Goal: Task Accomplishment & Management: Manage account settings

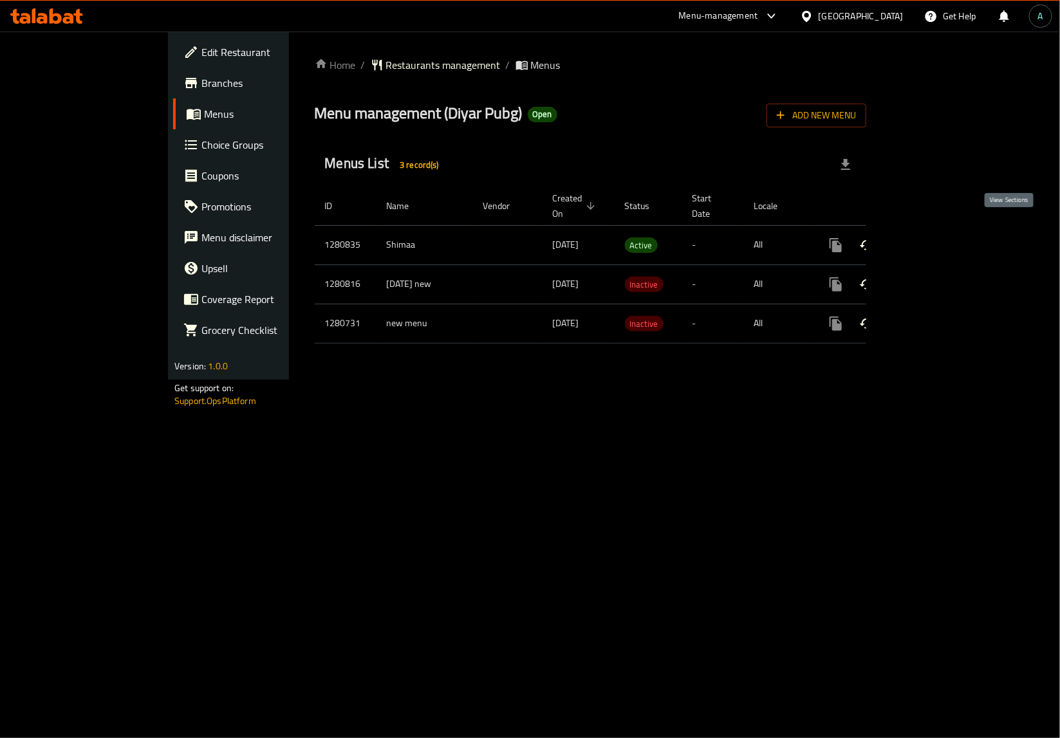
click at [936, 237] on icon "enhanced table" at bounding box center [928, 244] width 15 height 15
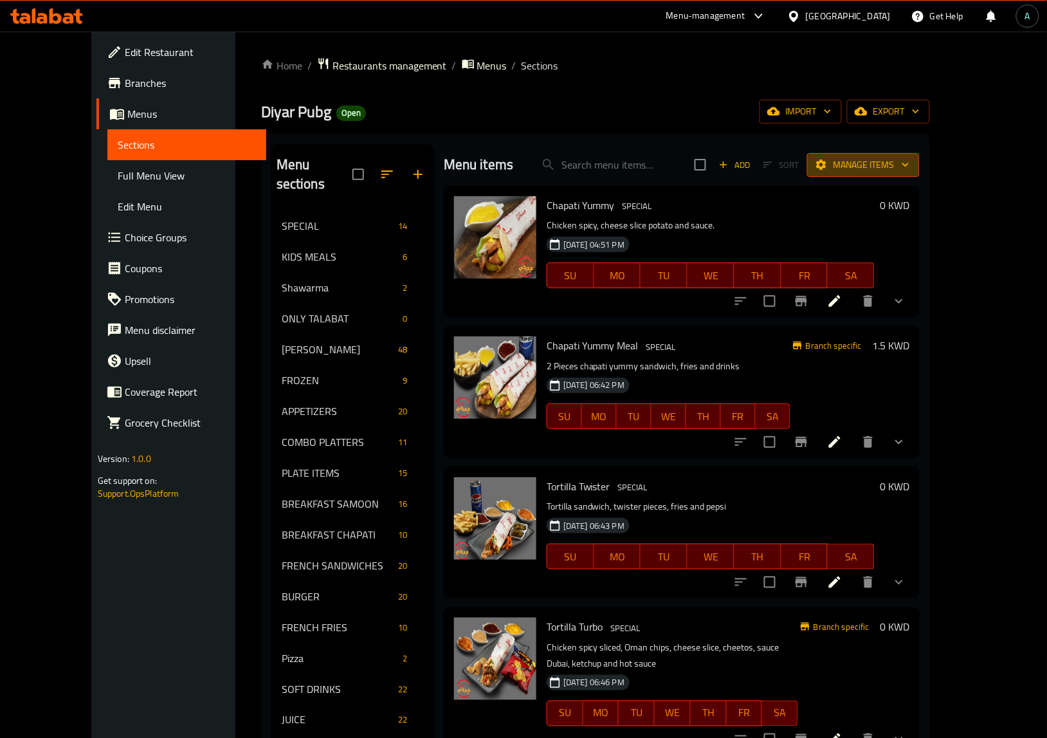
click at [920, 154] on button "Manage items" at bounding box center [863, 165] width 113 height 24
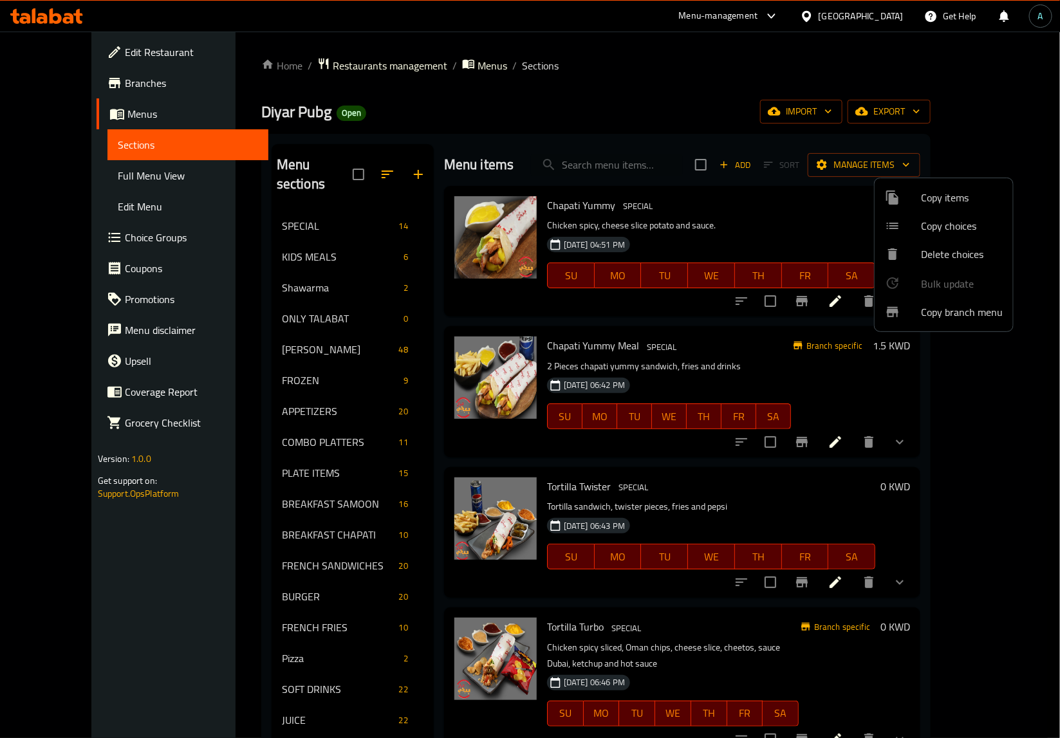
click at [931, 317] on span "Copy branch menu" at bounding box center [962, 311] width 82 height 15
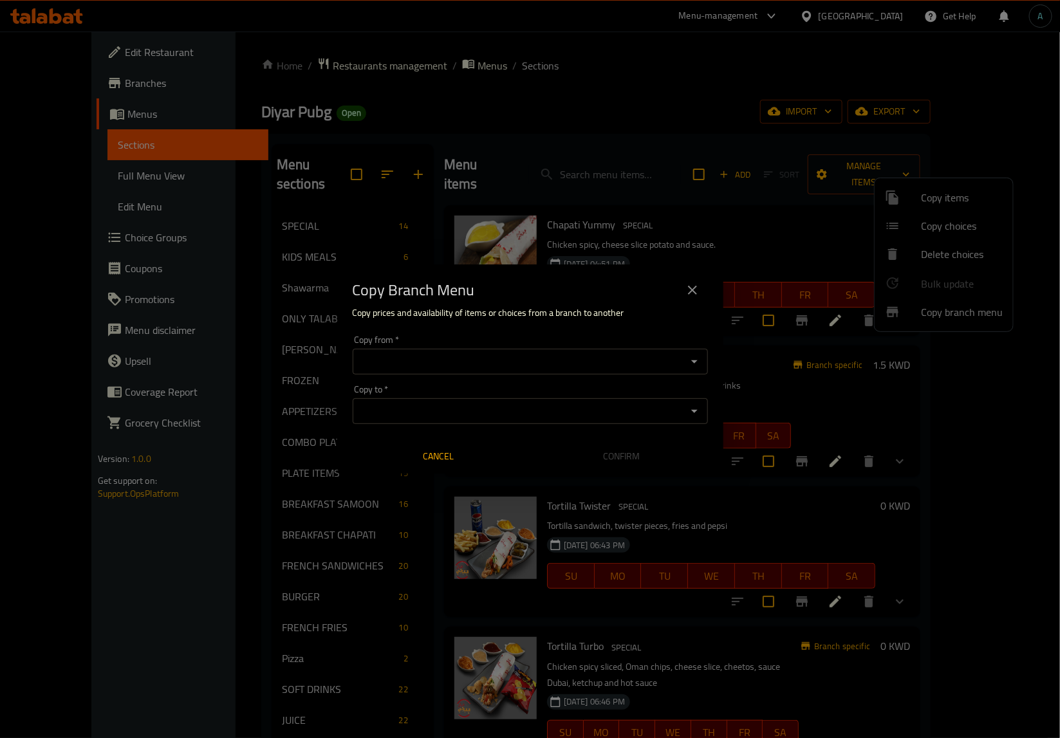
click at [479, 361] on input "Copy from   *" at bounding box center [519, 362] width 326 height 18
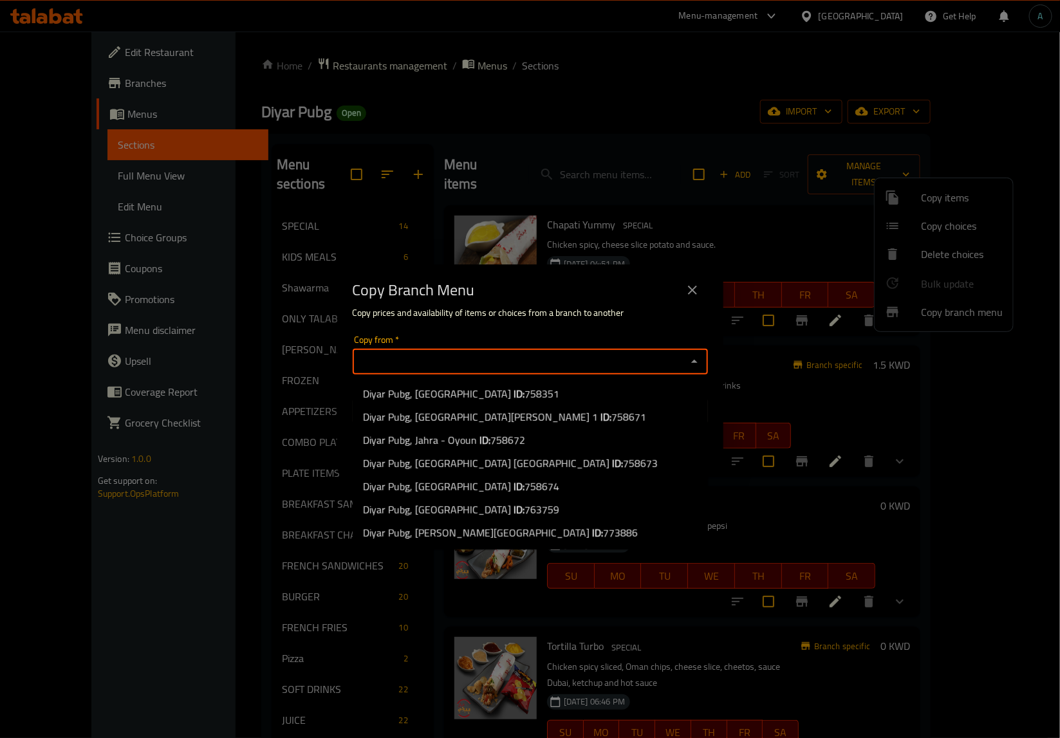
click at [524, 509] on span "763759" at bounding box center [541, 509] width 35 height 19
type input "Diyar Pubg, Ardhiya"
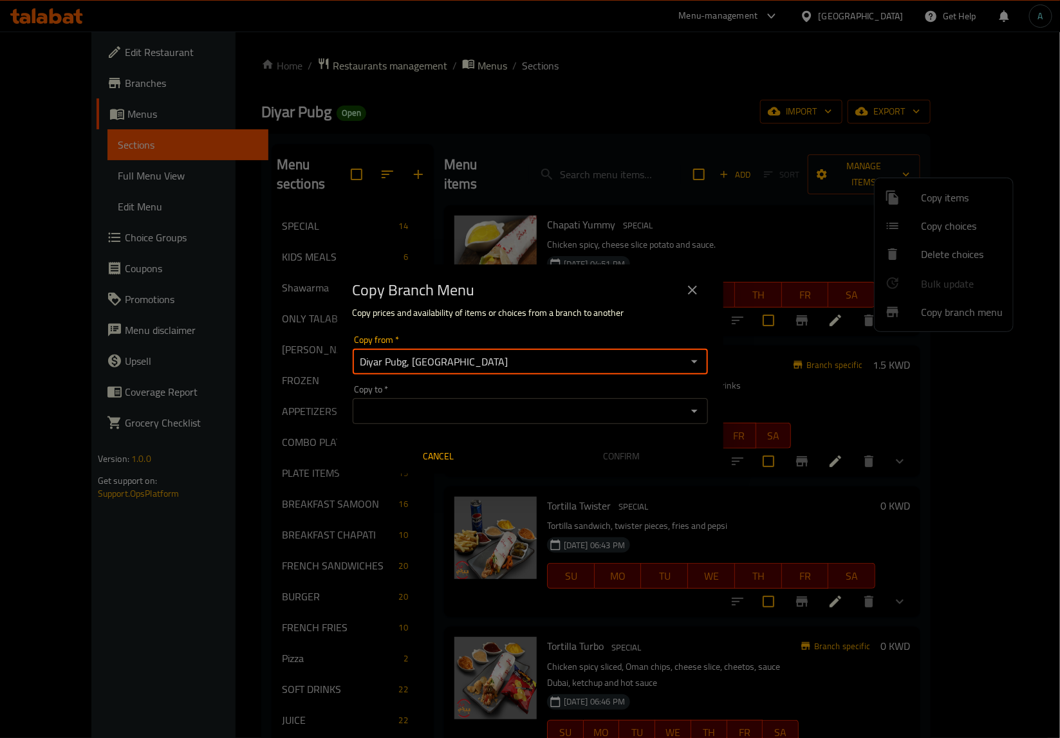
click at [481, 410] on input "Copy to   *" at bounding box center [519, 411] width 326 height 18
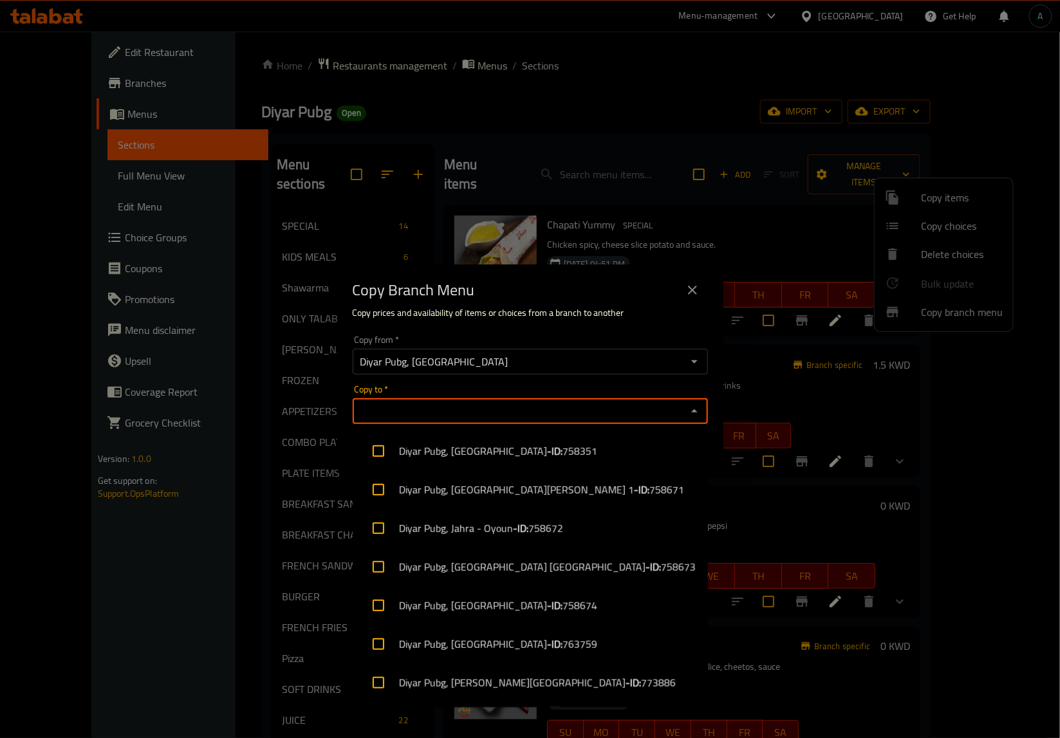
click at [506, 674] on li "Diyar Pubg, Abdullah Al Mubarak - West Jleeb - ID: 773886" at bounding box center [530, 682] width 355 height 39
checkbox input "true"
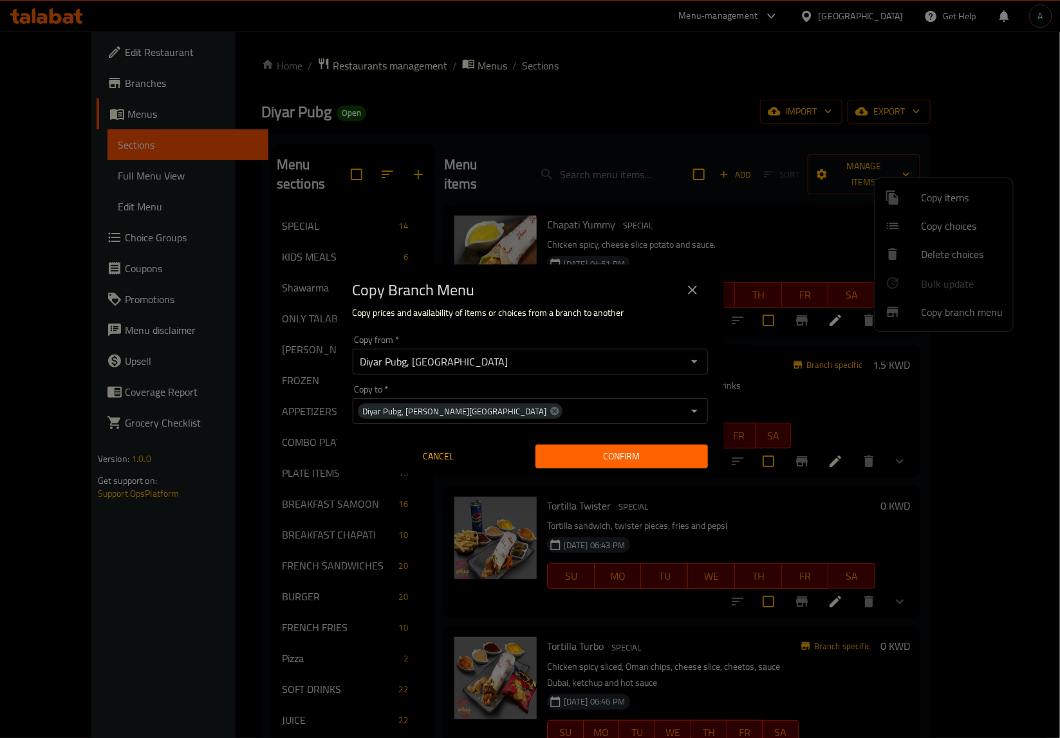
click at [528, 314] on h6 "Copy prices and availability of items or choices from a branch to another" at bounding box center [530, 313] width 355 height 14
click at [613, 458] on span "Confirm" at bounding box center [622, 456] width 152 height 16
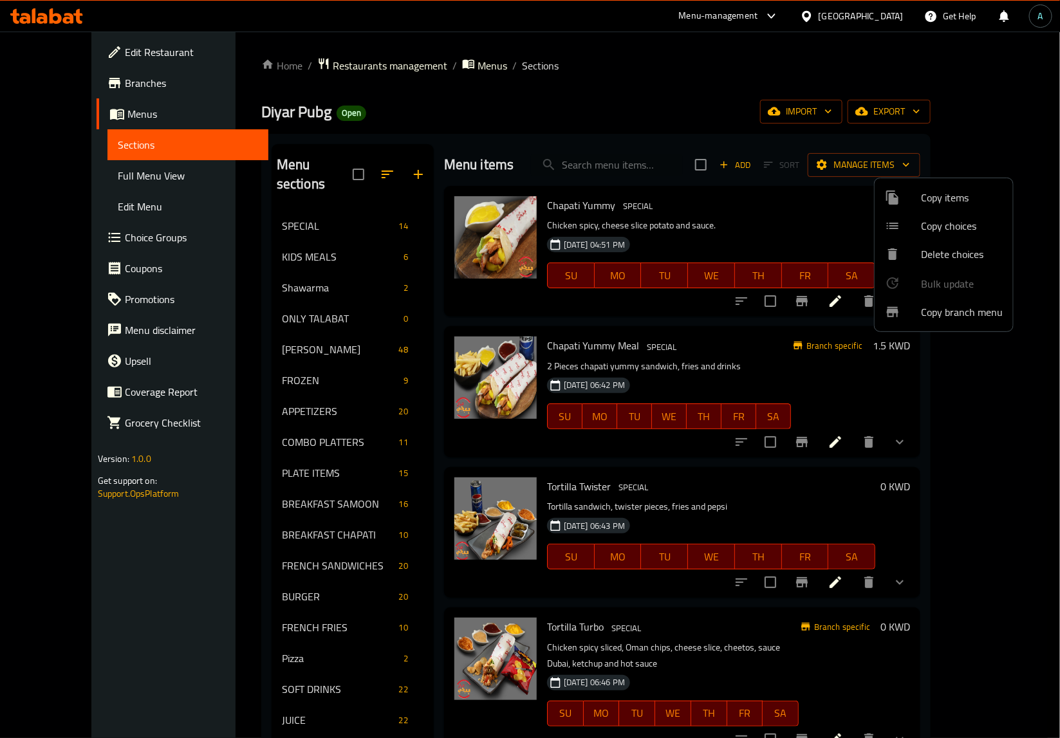
click at [75, 80] on div at bounding box center [530, 369] width 1060 height 738
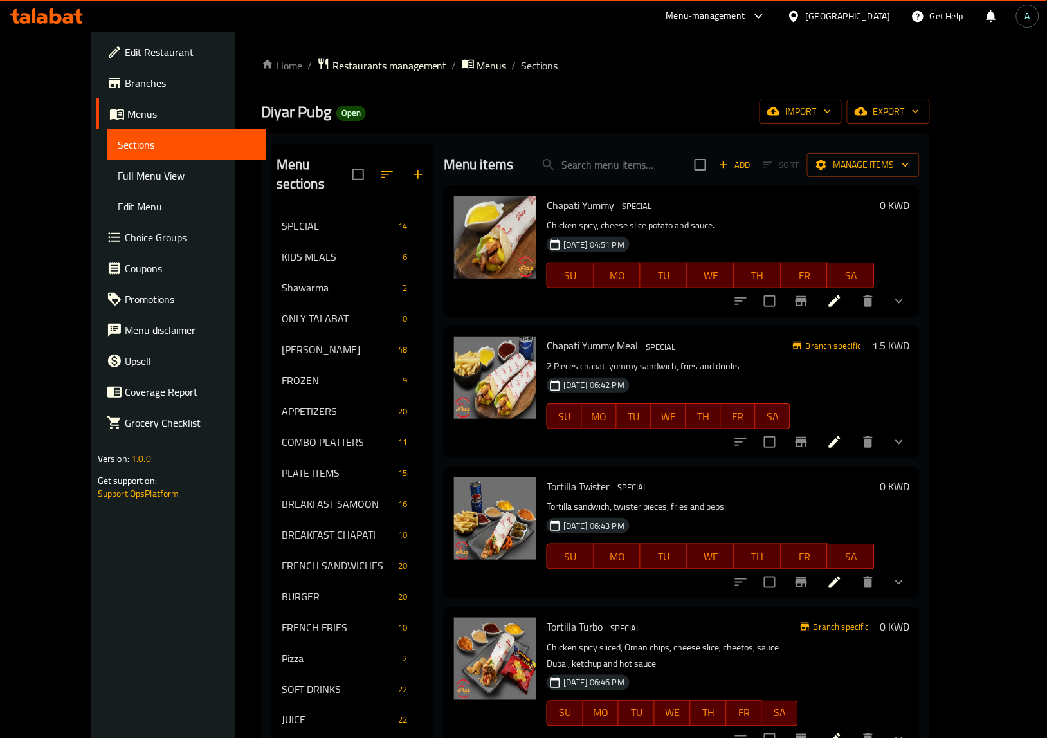
click at [125, 80] on span "Branches" at bounding box center [190, 82] width 131 height 15
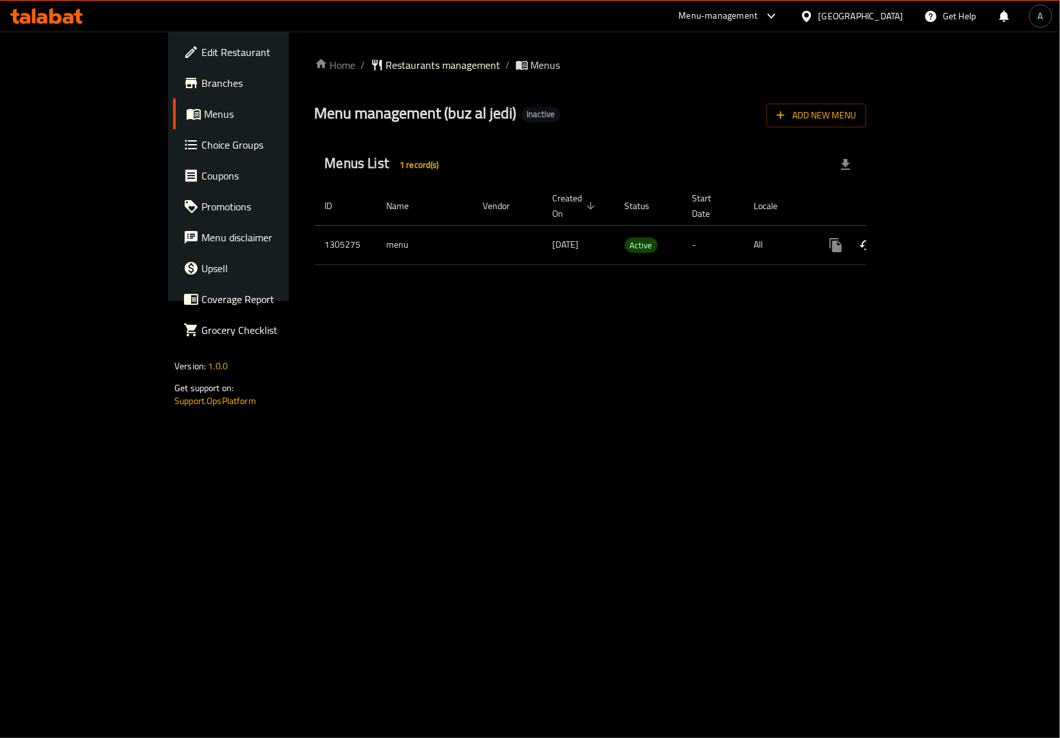
click at [954, 229] on td "enhanced table" at bounding box center [882, 244] width 144 height 39
click at [936, 237] on icon "enhanced table" at bounding box center [928, 244] width 15 height 15
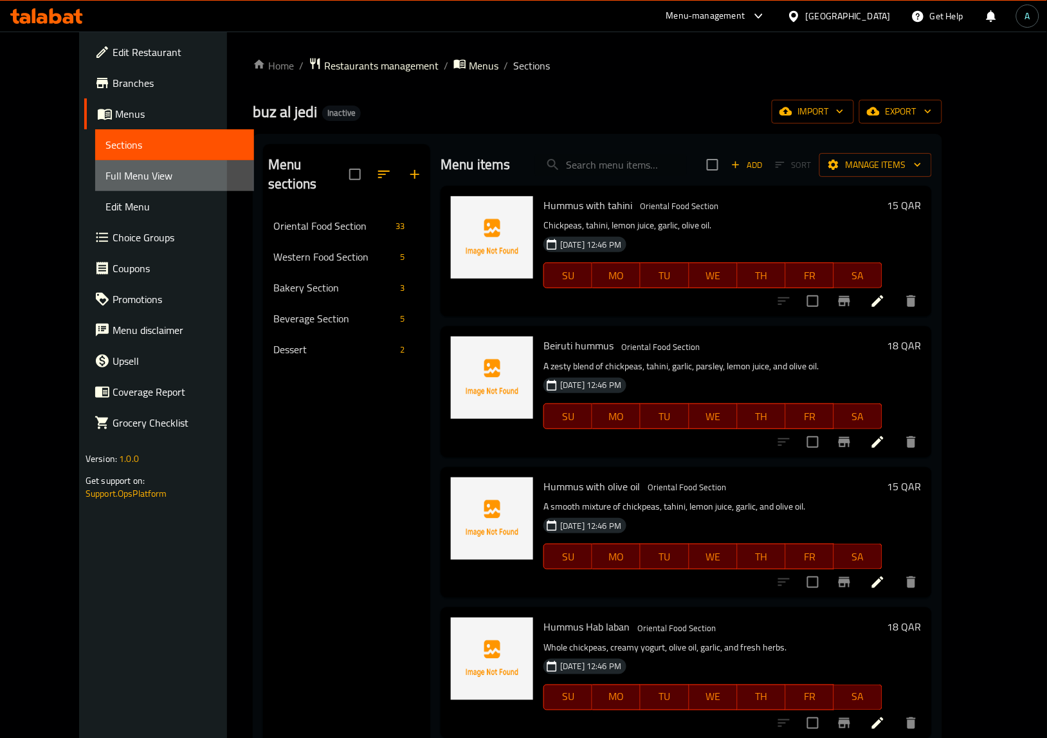
click at [116, 172] on span "Full Menu View" at bounding box center [175, 175] width 138 height 15
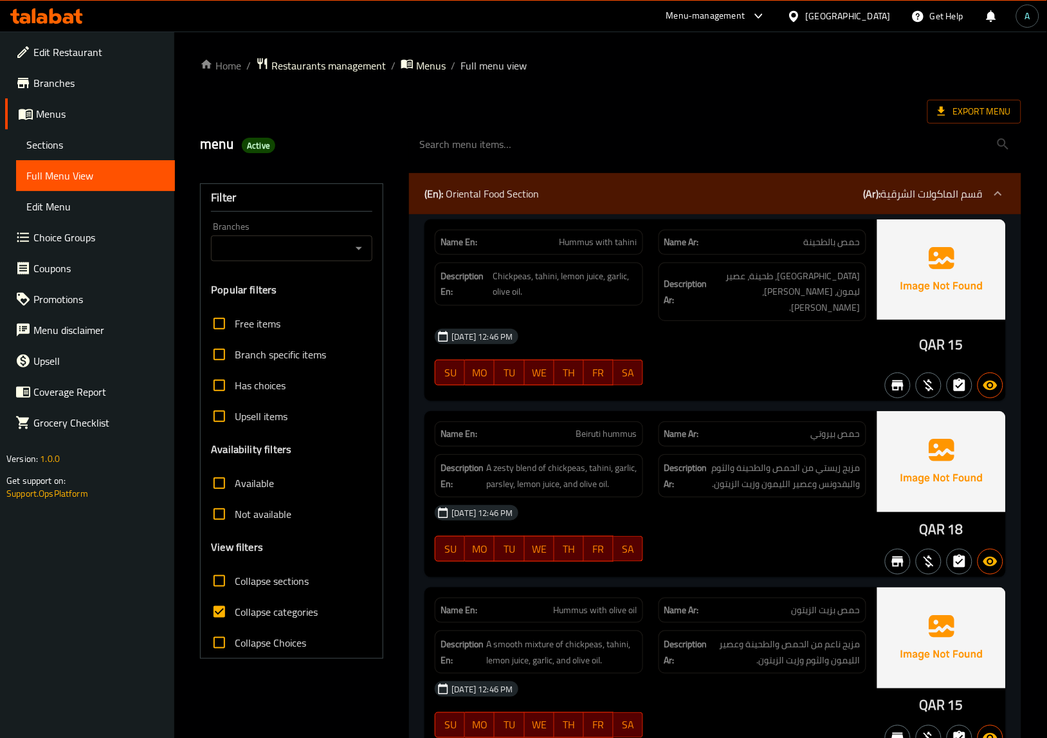
click at [293, 605] on span "Collapse categories" at bounding box center [276, 611] width 83 height 15
click at [235, 605] on input "Collapse categories" at bounding box center [219, 611] width 31 height 31
checkbox input "false"
drag, startPoint x: 923, startPoint y: 341, endPoint x: 945, endPoint y: 341, distance: 21.2
click at [945, 341] on span "QAR" at bounding box center [933, 344] width 26 height 25
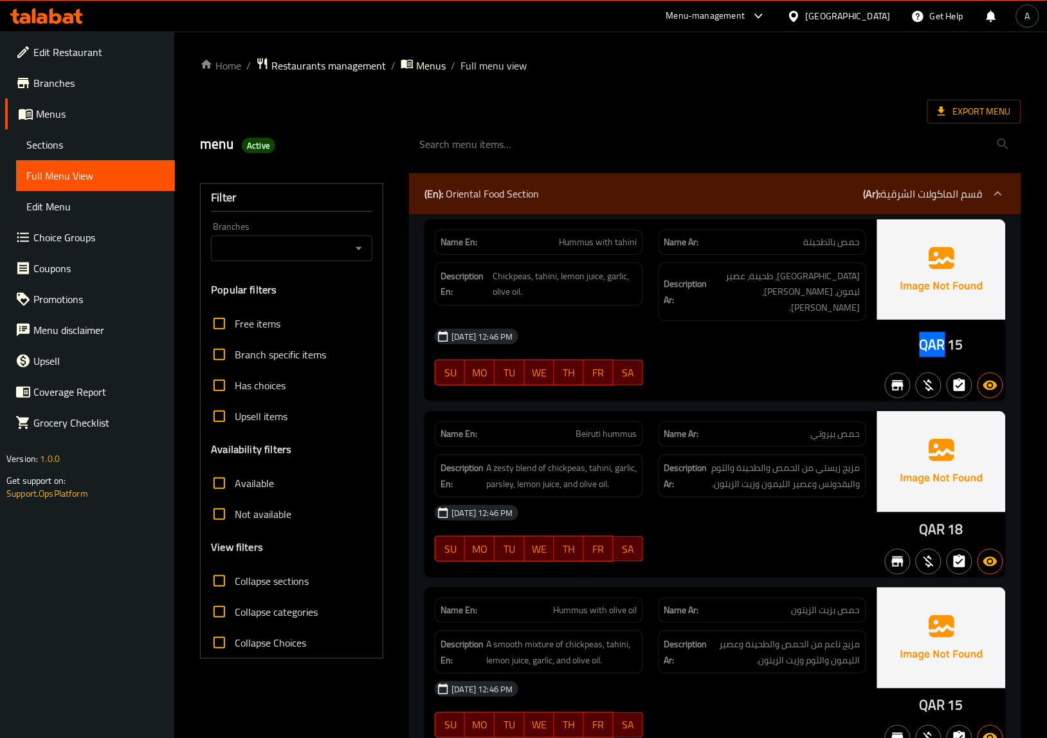
copy span "QAR"
click at [248, 147] on span "Active" at bounding box center [258, 146] width 33 height 12
click at [252, 149] on span "Active" at bounding box center [258, 146] width 33 height 12
copy span "Active"
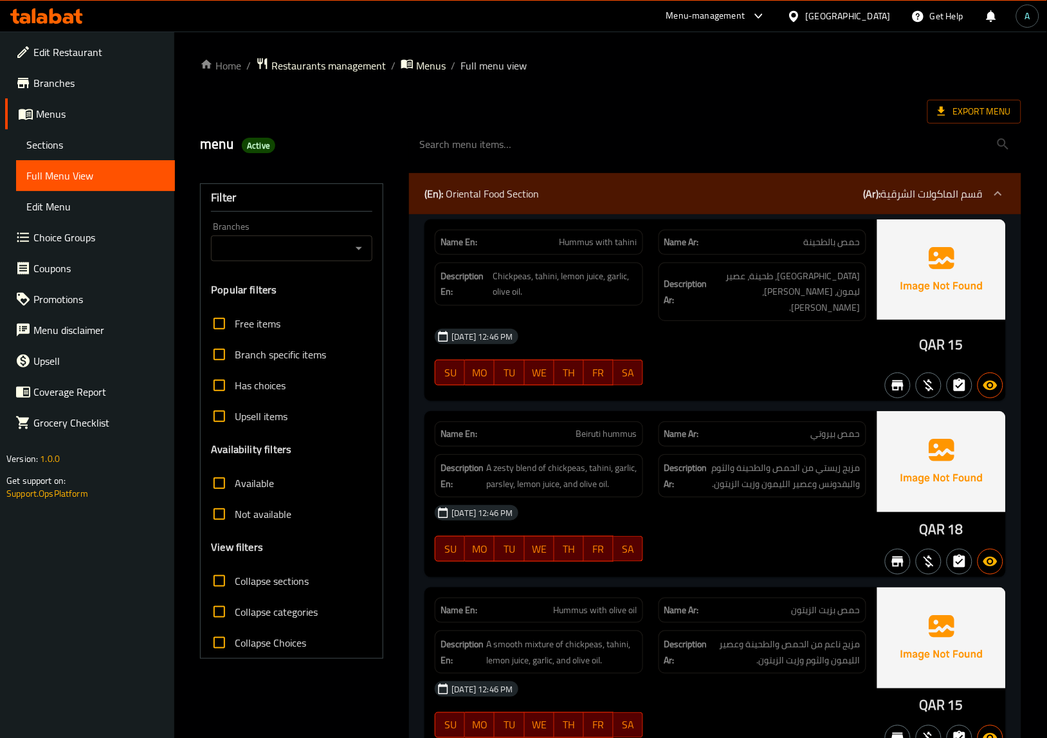
click at [954, 131] on input "search" at bounding box center [715, 144] width 612 height 33
click at [954, 121] on span "Export Menu" at bounding box center [975, 112] width 94 height 24
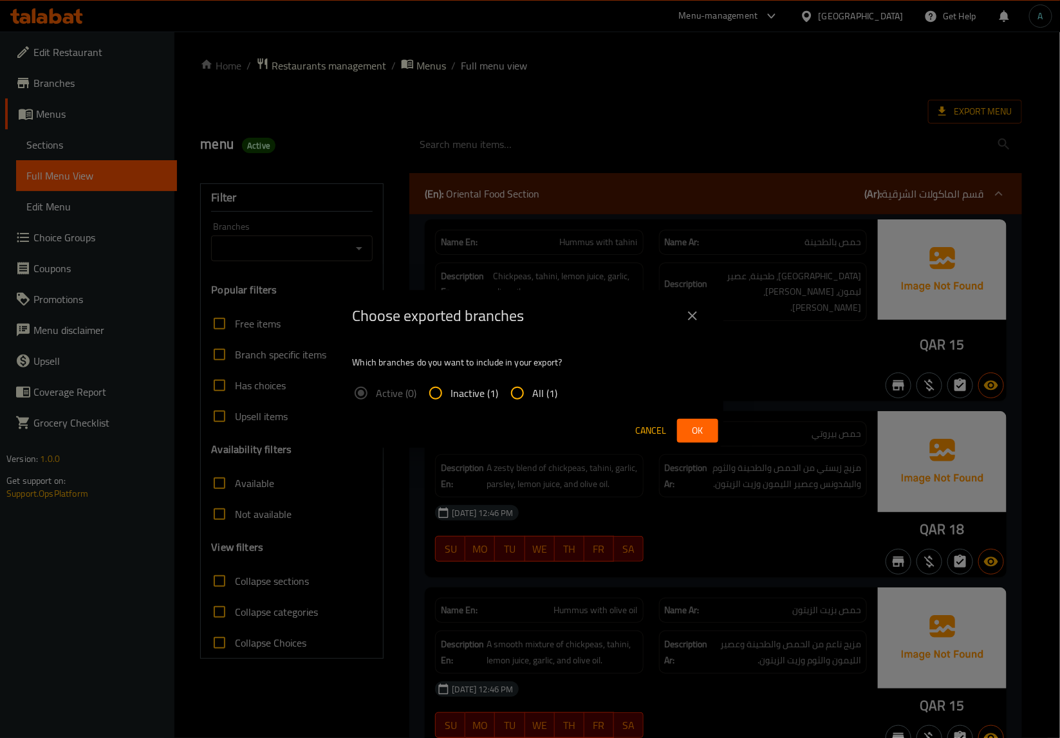
click at [531, 396] on input "All (1)" at bounding box center [517, 393] width 31 height 31
radio input "true"
click at [694, 435] on span "Ok" at bounding box center [697, 431] width 21 height 16
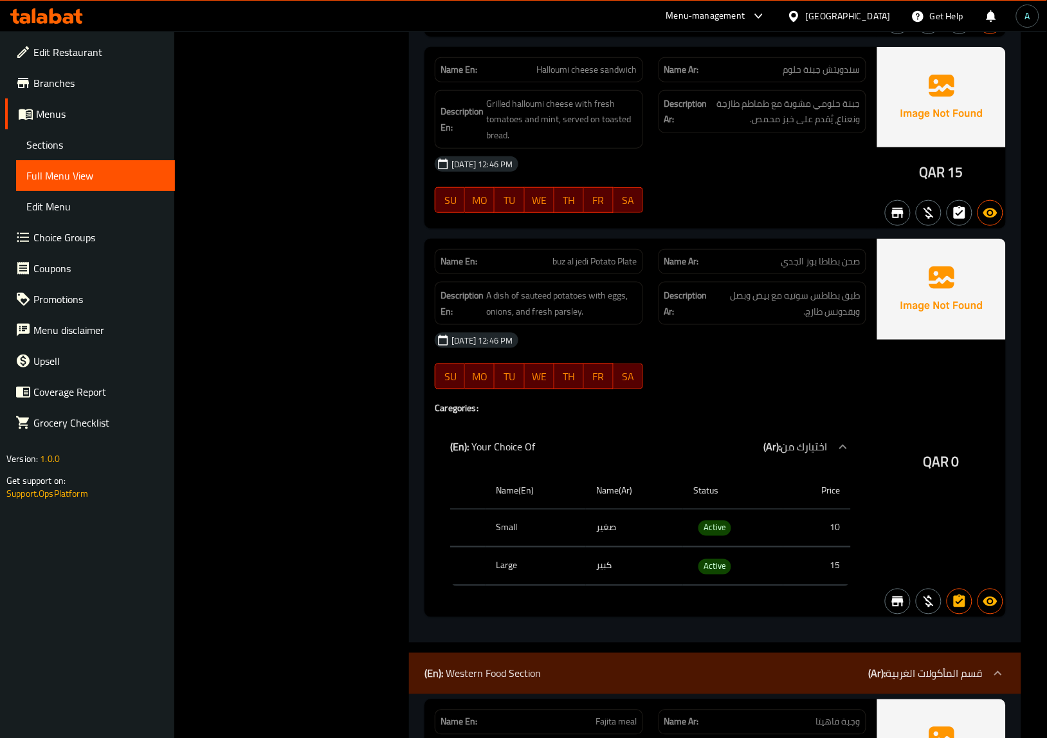
scroll to position [5952, 0]
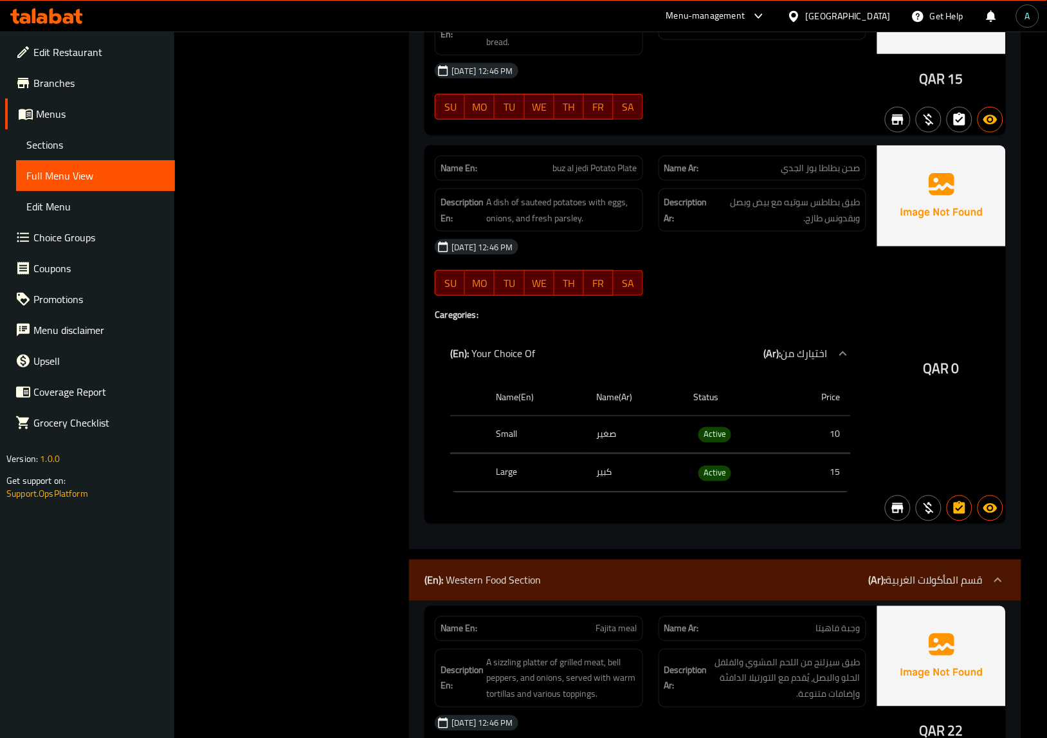
click at [602, 174] on span "buz al jedi Potato Plate" at bounding box center [595, 168] width 84 height 14
copy span "buz al jedi Potato Plate"
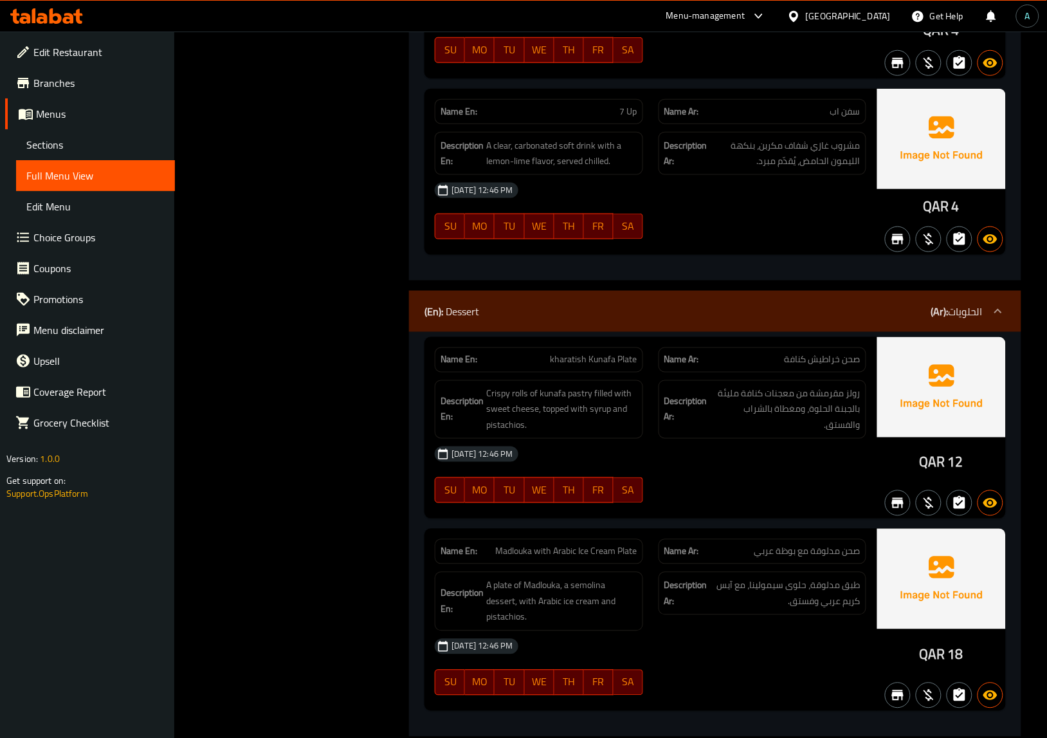
scroll to position [8781, 0]
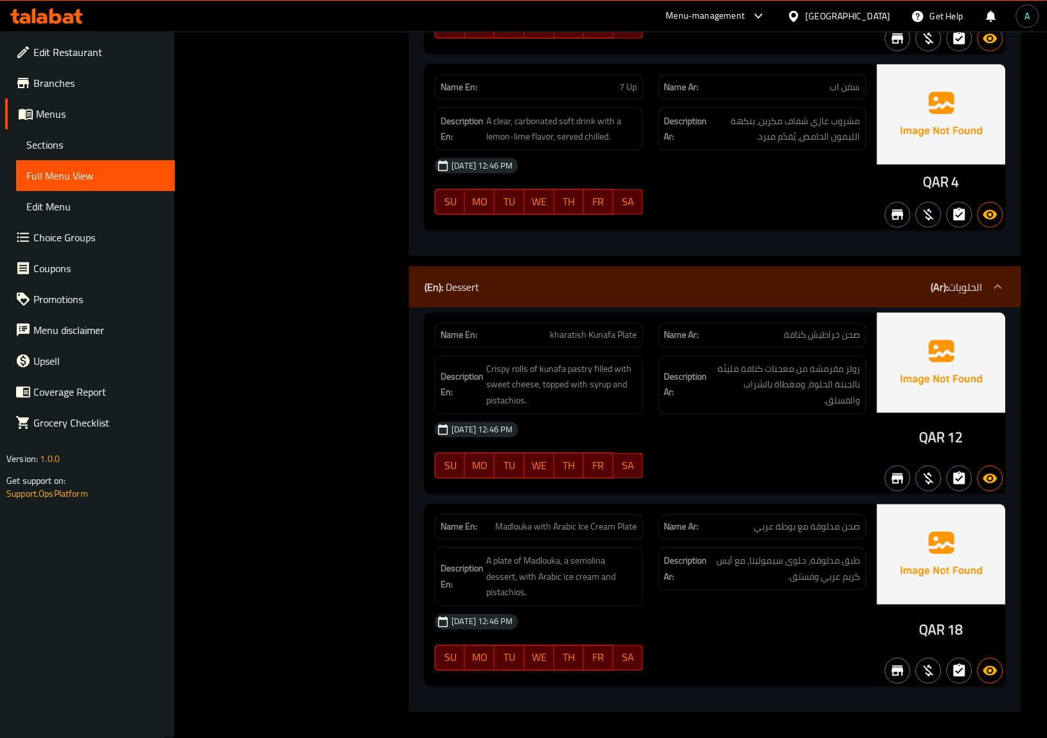
drag, startPoint x: 637, startPoint y: 228, endPoint x: 602, endPoint y: 224, distance: 35.0
click at [68, 133] on link "Sections" at bounding box center [95, 144] width 159 height 31
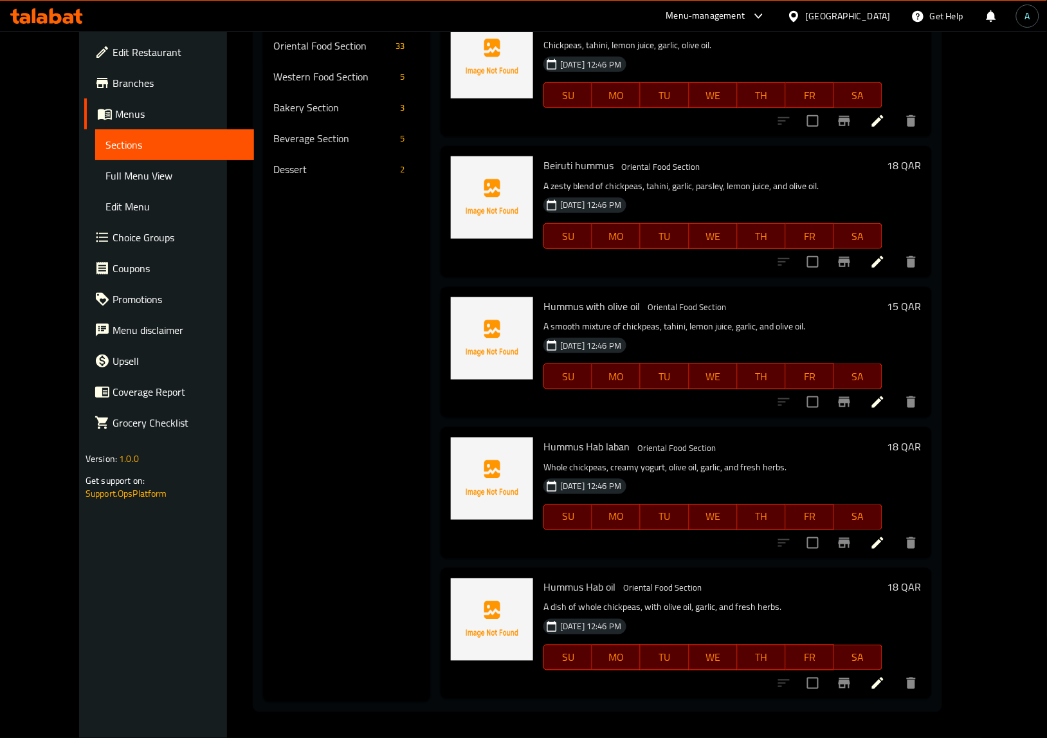
scroll to position [181, 0]
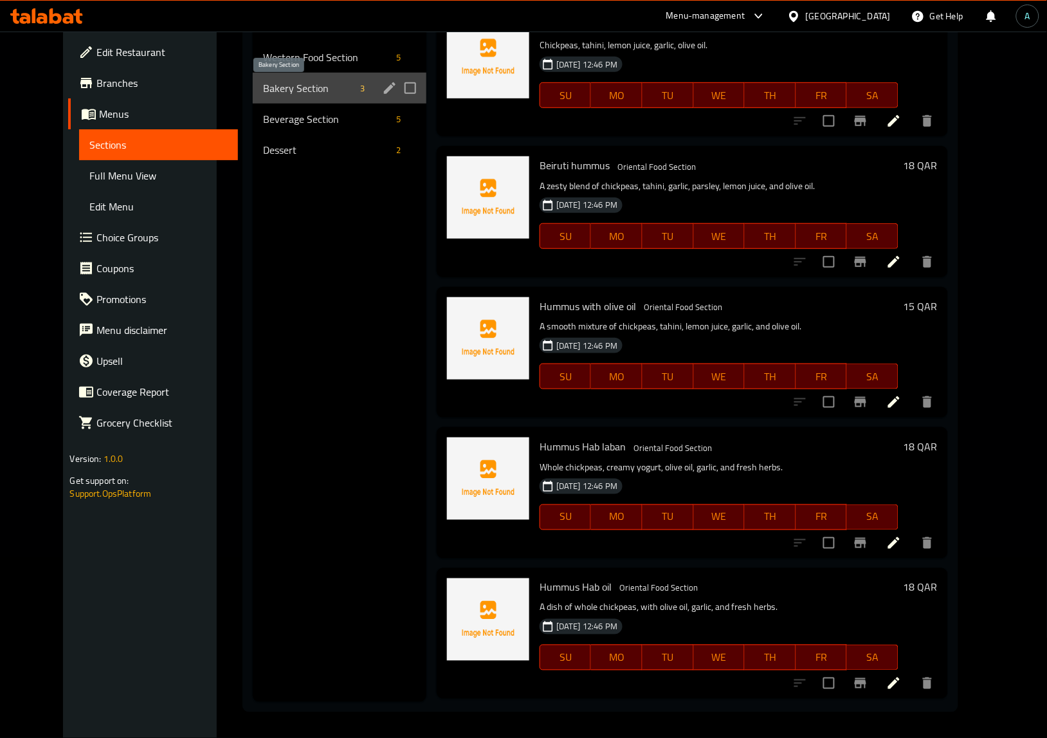
click at [283, 85] on span "Bakery Section" at bounding box center [309, 87] width 92 height 15
click at [293, 46] on div "Western Food Section 5" at bounding box center [340, 57] width 174 height 31
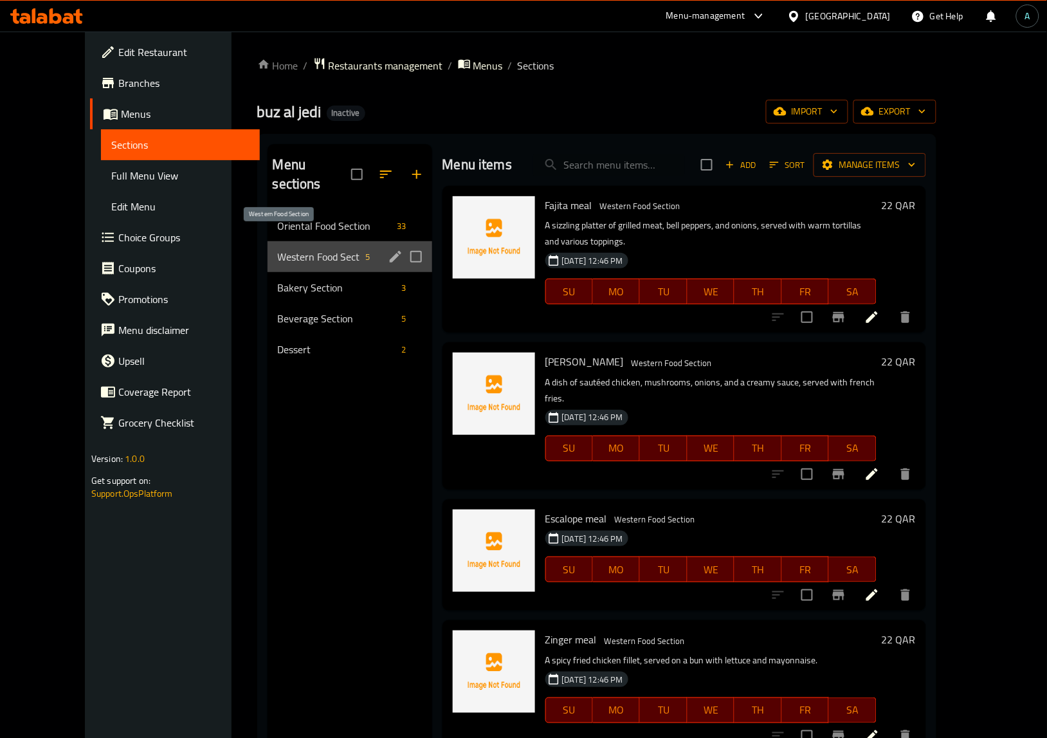
click at [300, 249] on span "Western Food Section" at bounding box center [319, 256] width 83 height 15
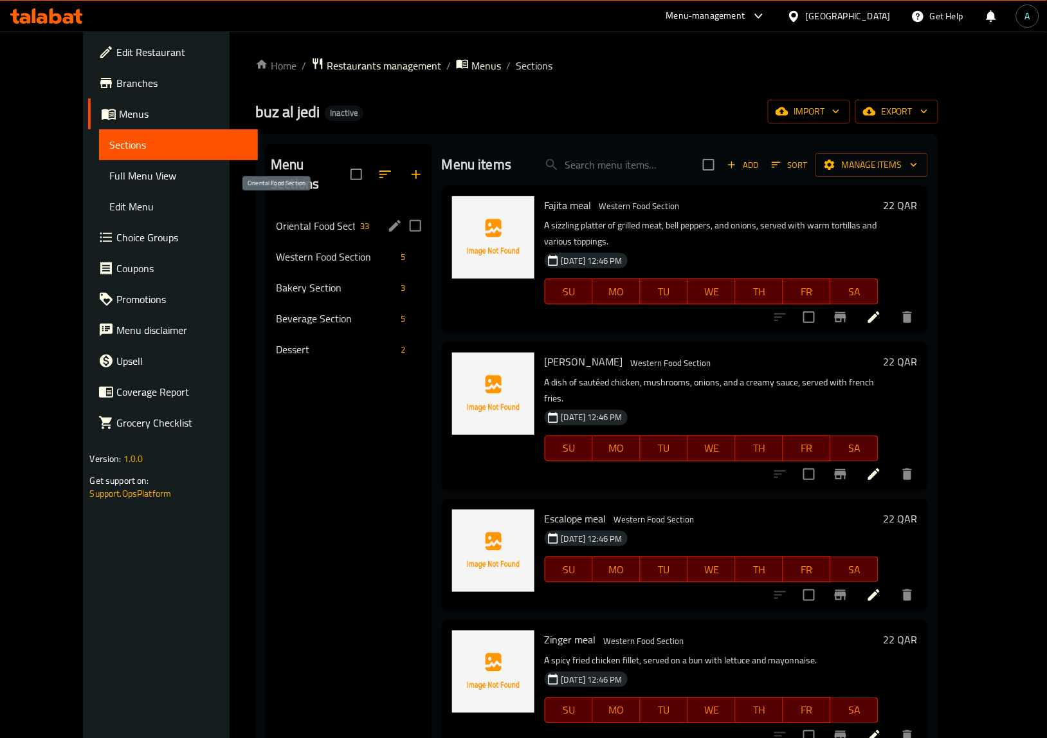
click at [301, 218] on span "Oriental Food Section" at bounding box center [315, 225] width 79 height 15
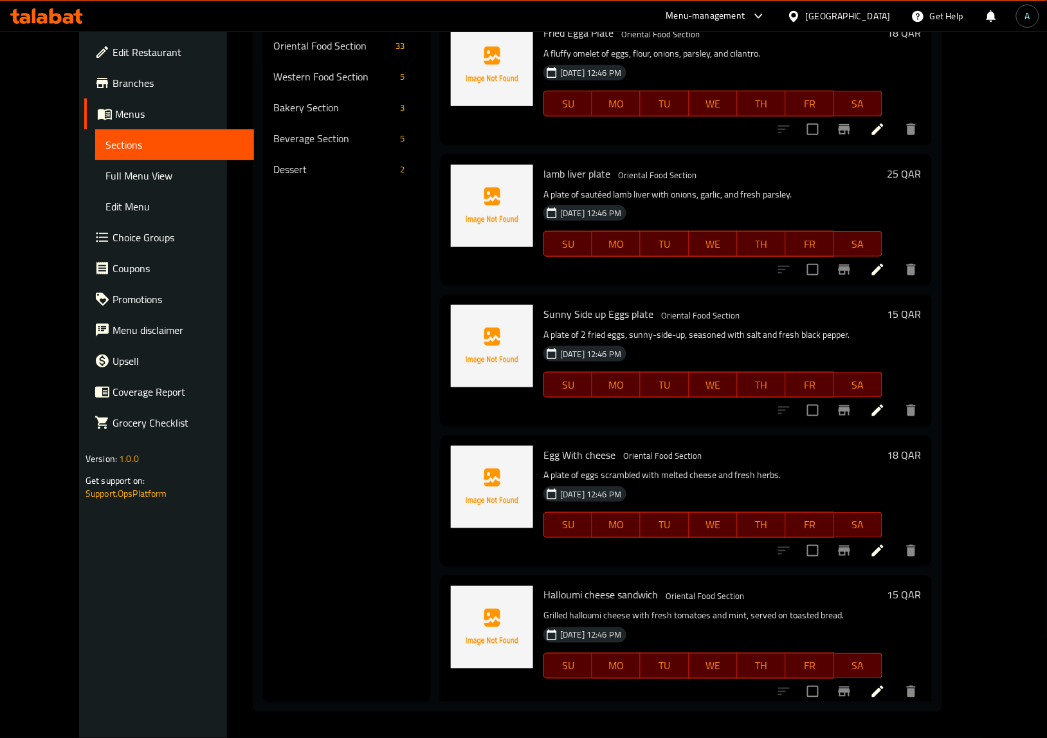
scroll to position [3946, 0]
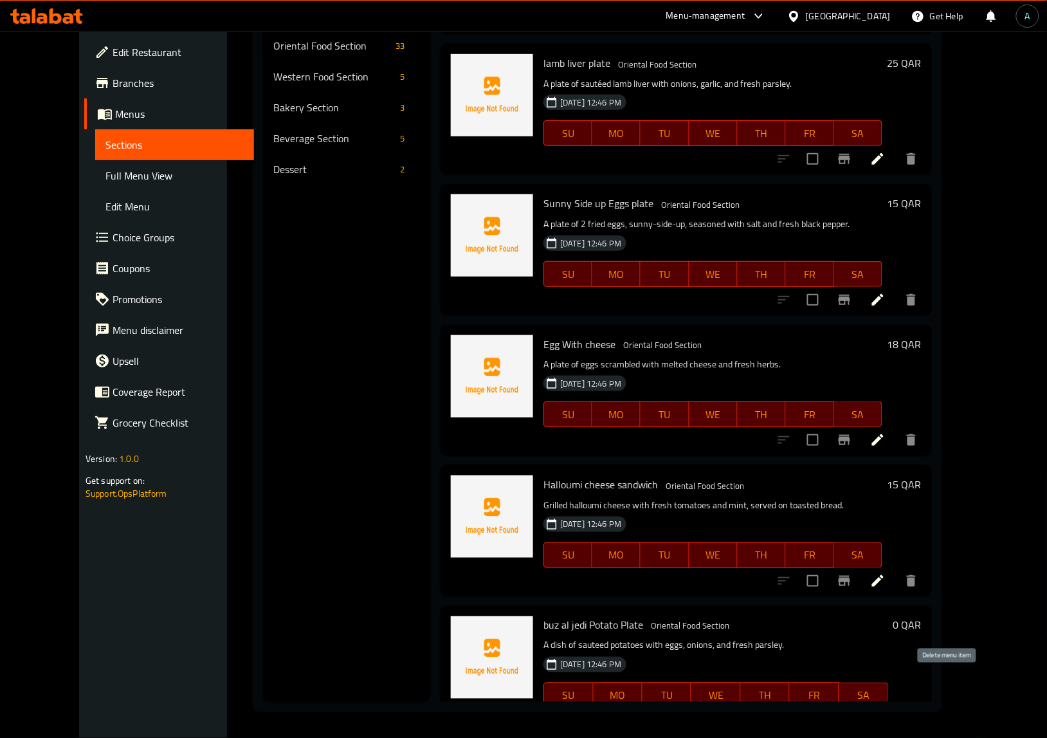
click at [896, 706] on button "delete" at bounding box center [880, 721] width 31 height 31
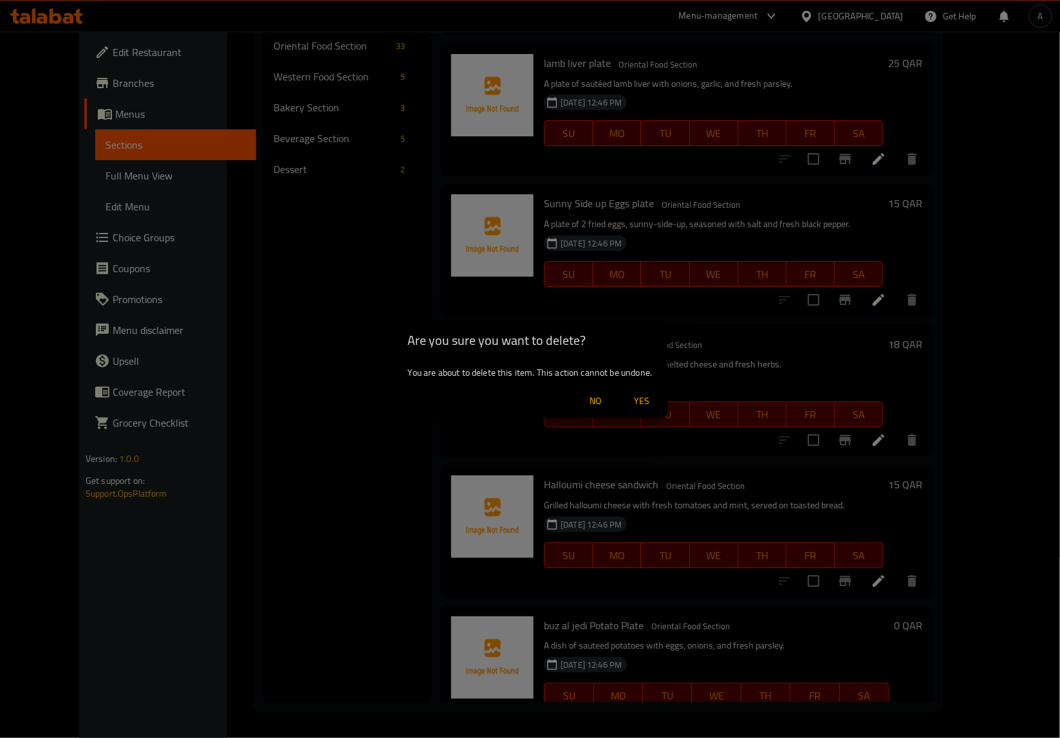
click at [643, 401] on span "Yes" at bounding box center [641, 401] width 31 height 16
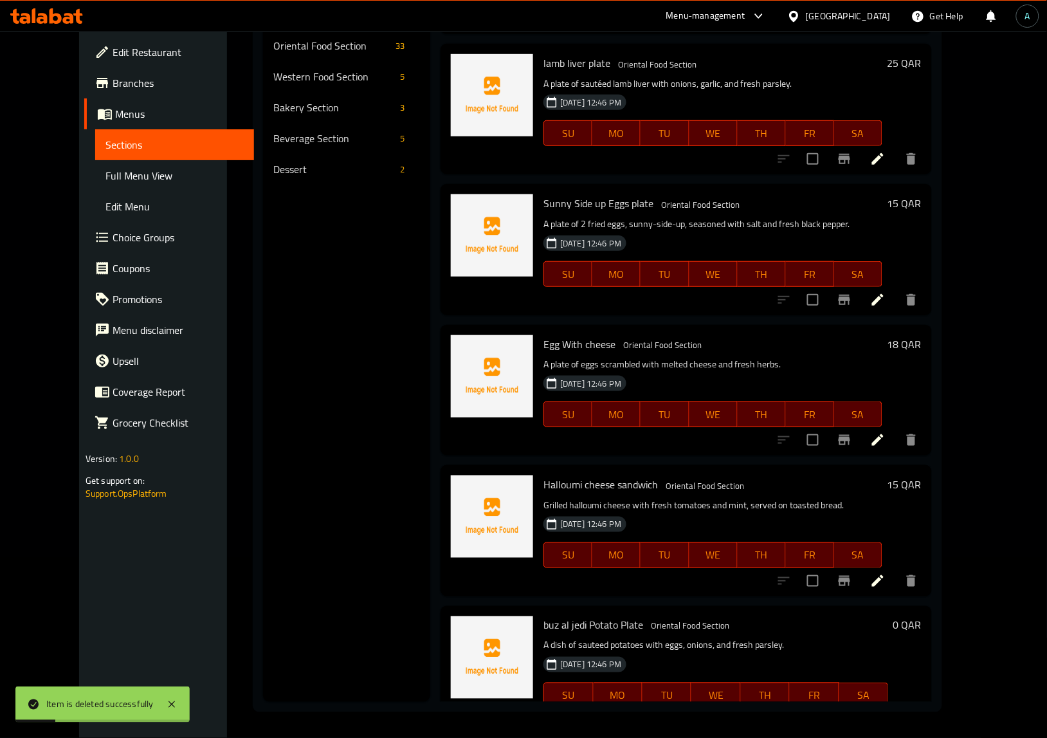
click at [410, 476] on div "Menu sections Oriental Food Section 33 Western Food Section 5 Bakery Section 3 …" at bounding box center [346, 333] width 167 height 738
click at [855, 714] on icon at bounding box center [847, 721] width 15 height 15
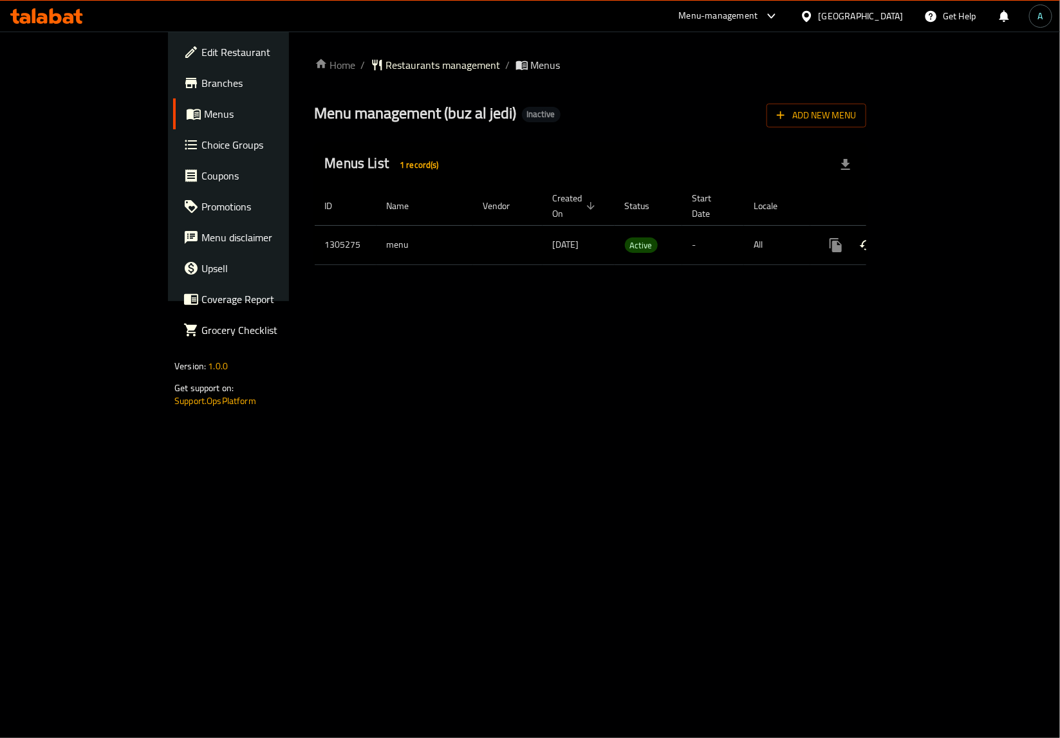
click at [936, 237] on icon "enhanced table" at bounding box center [928, 244] width 15 height 15
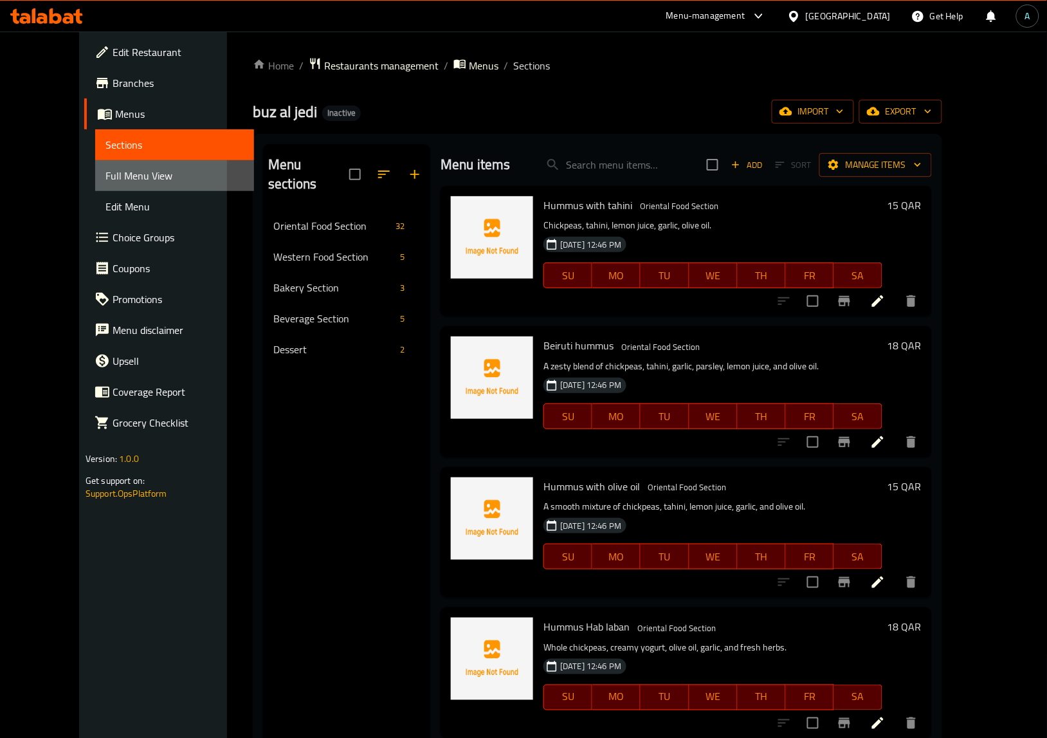
click at [106, 182] on span "Full Menu View" at bounding box center [175, 175] width 138 height 15
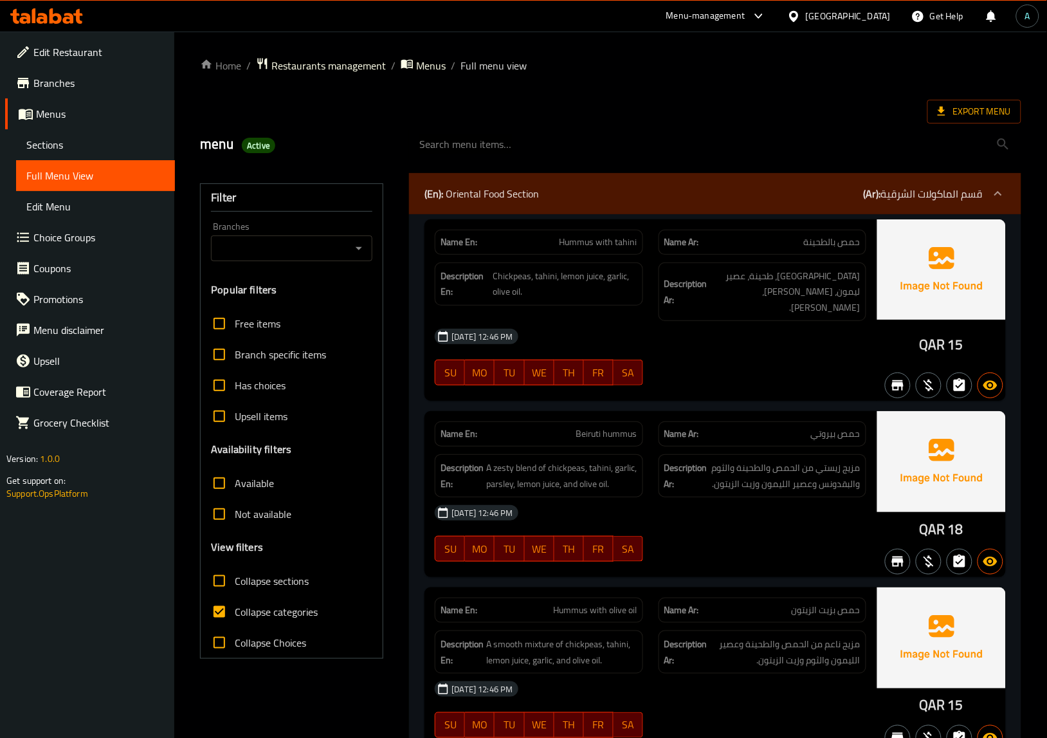
click at [257, 605] on span "Collapse categories" at bounding box center [276, 611] width 83 height 15
click at [235, 605] on input "Collapse categories" at bounding box center [219, 611] width 31 height 31
checkbox input "false"
click at [539, 111] on div "Export Menu" at bounding box center [611, 112] width 822 height 24
